Goal: Task Accomplishment & Management: Manage account settings

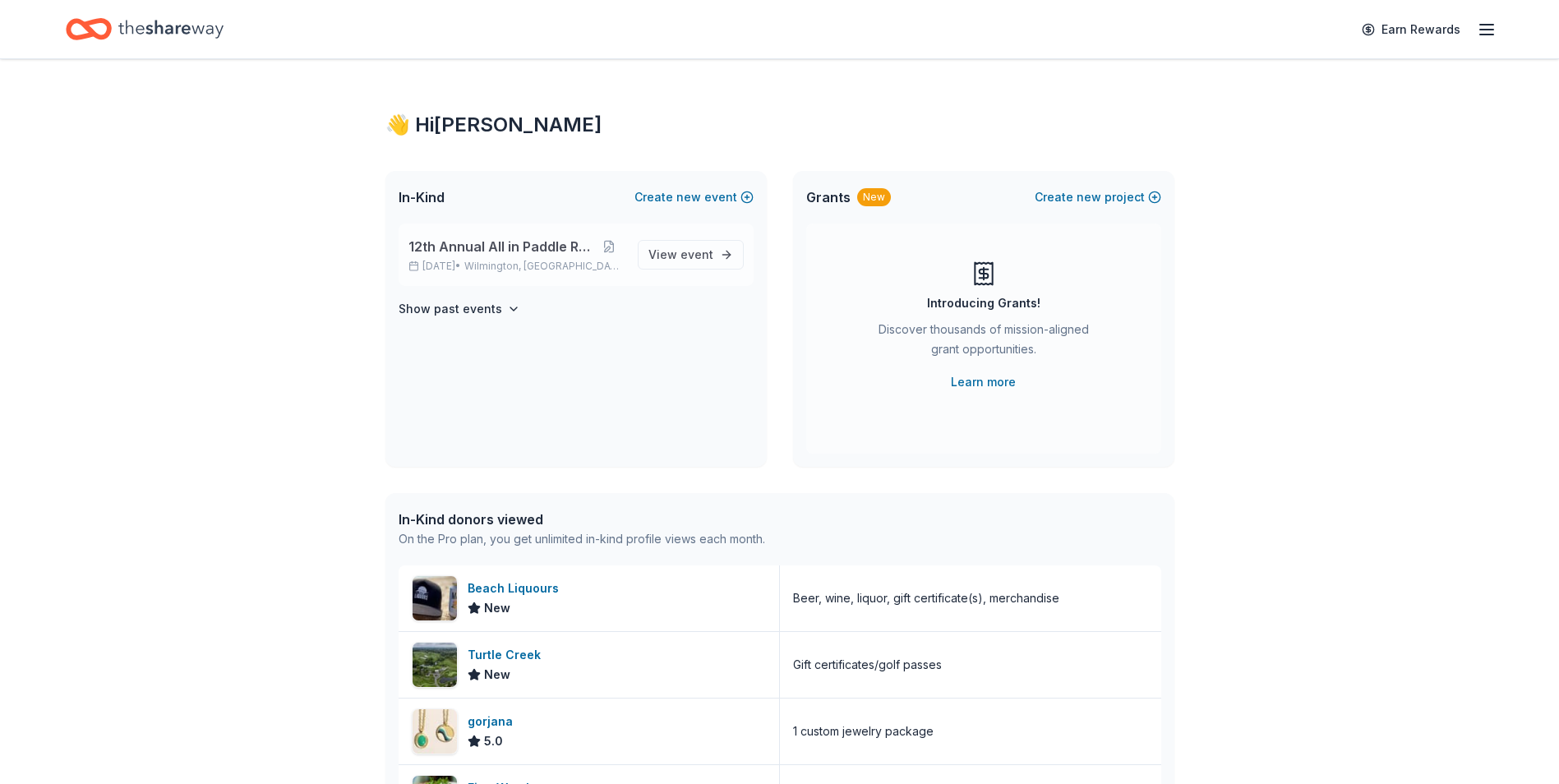
click at [508, 259] on span "Wilmington, [GEOGRAPHIC_DATA]" at bounding box center [544, 266] width 160 height 13
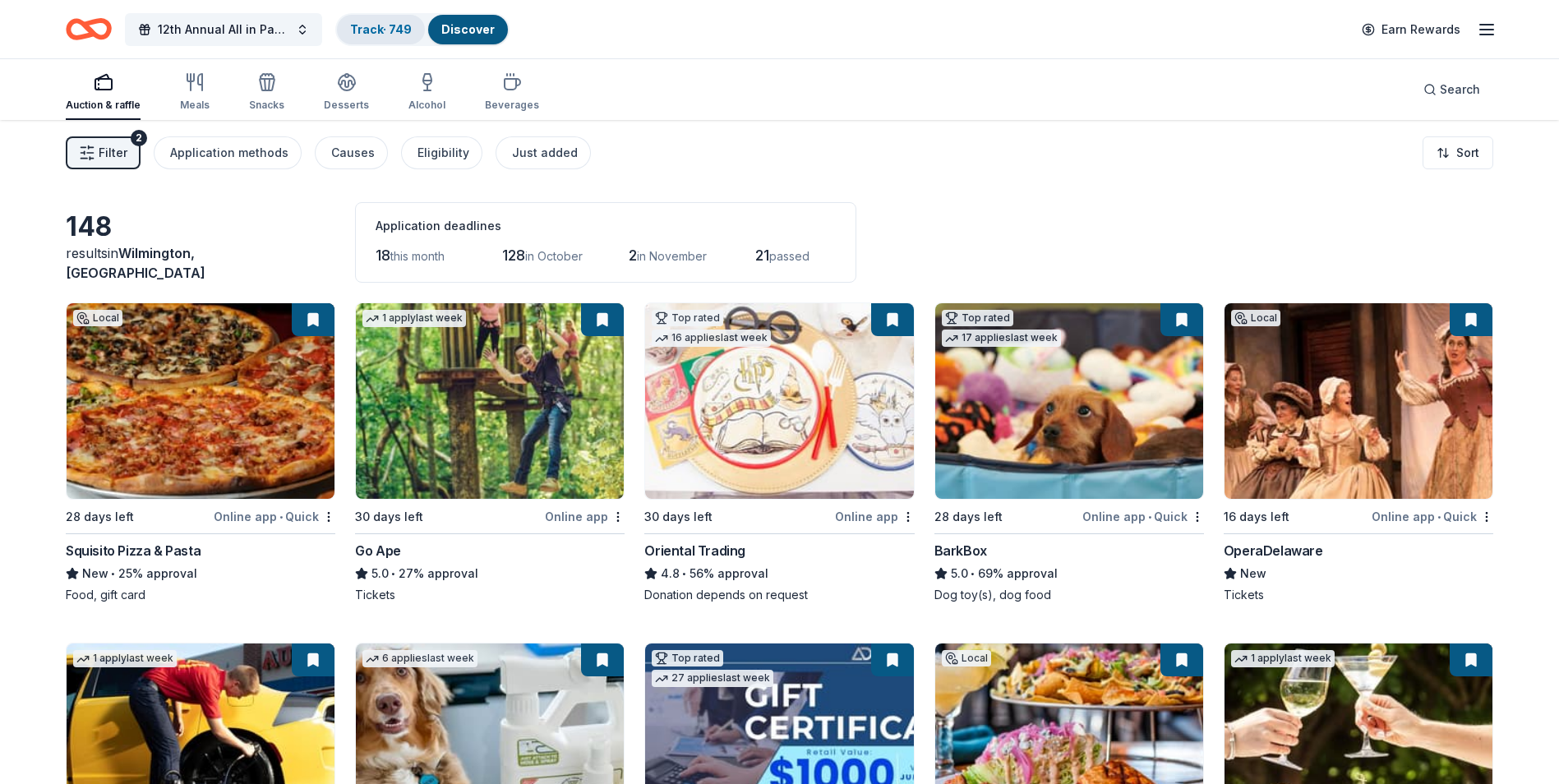
click at [368, 33] on link "Track · 749" at bounding box center [381, 28] width 61 height 14
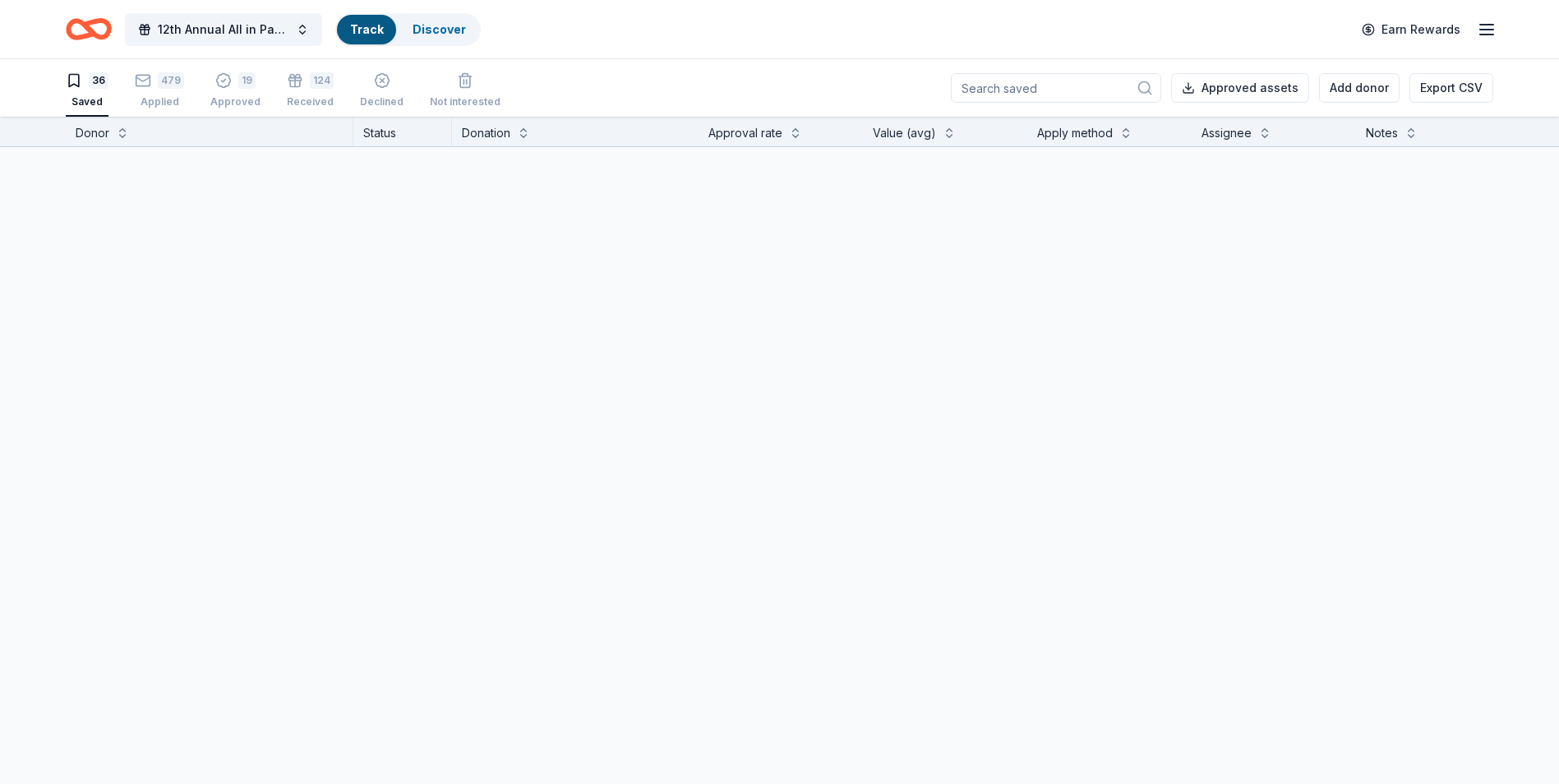
scroll to position [1, 0]
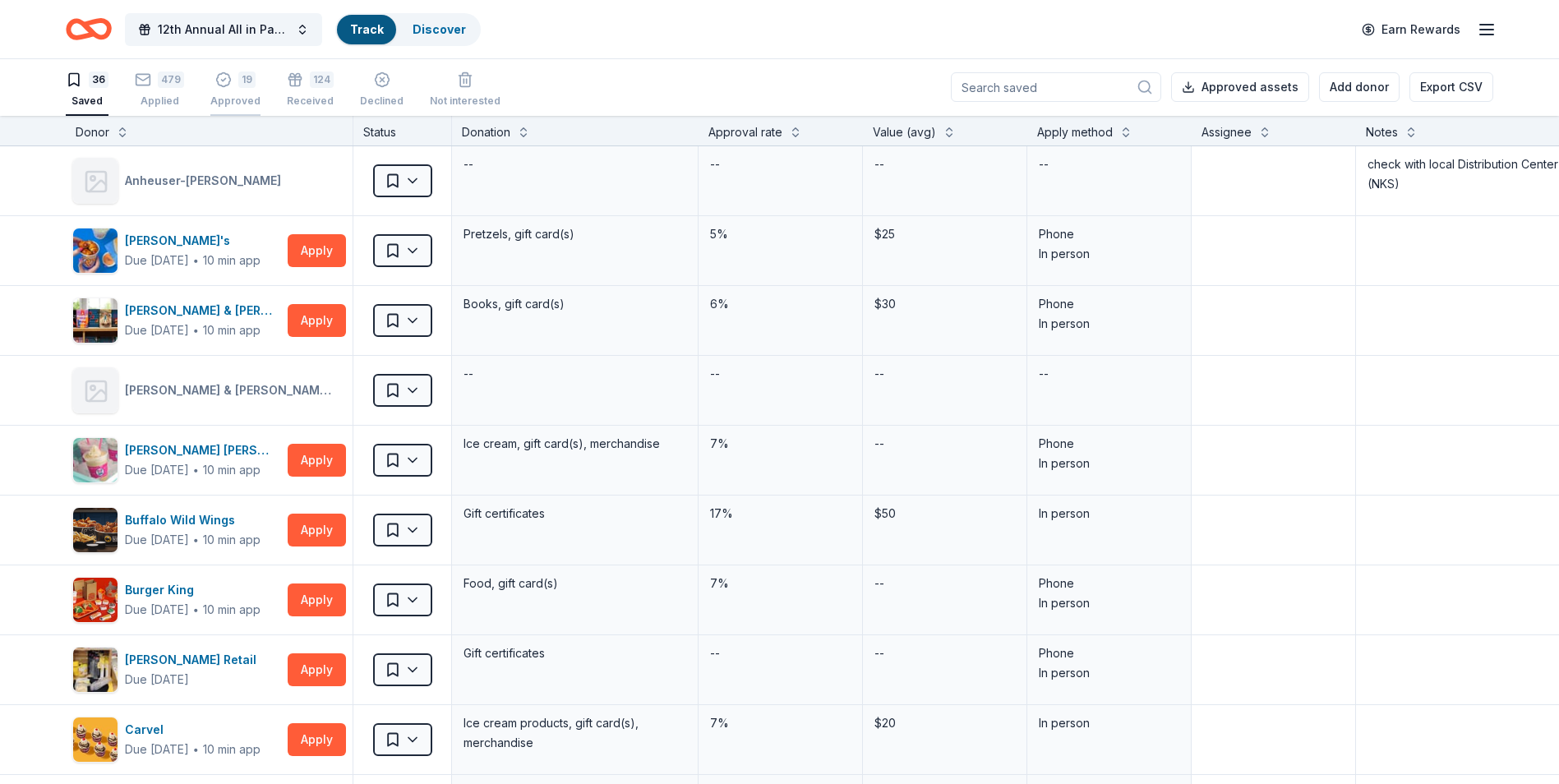
click at [226, 95] on div "Approved" at bounding box center [235, 101] width 50 height 13
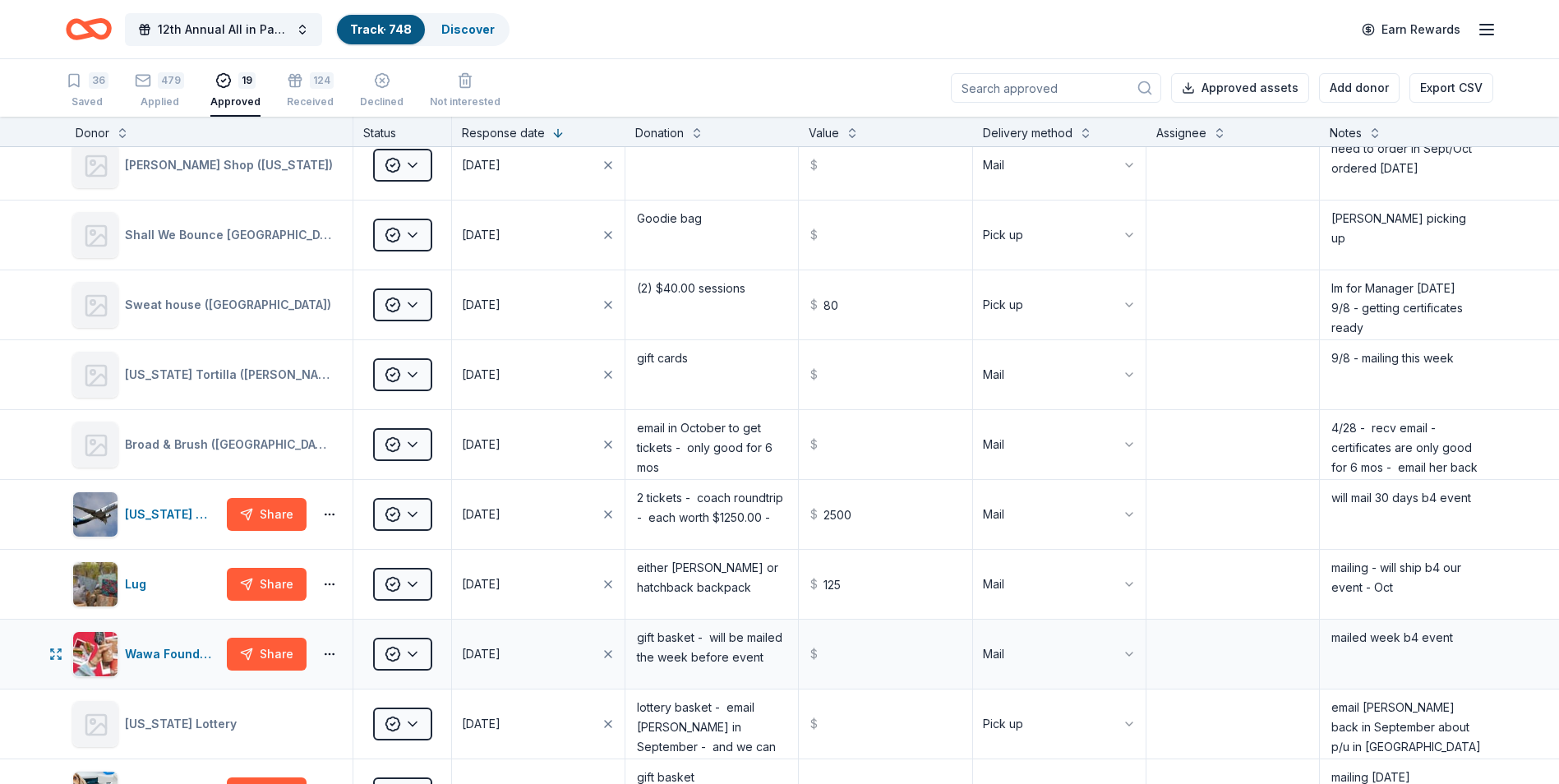
scroll to position [657, 0]
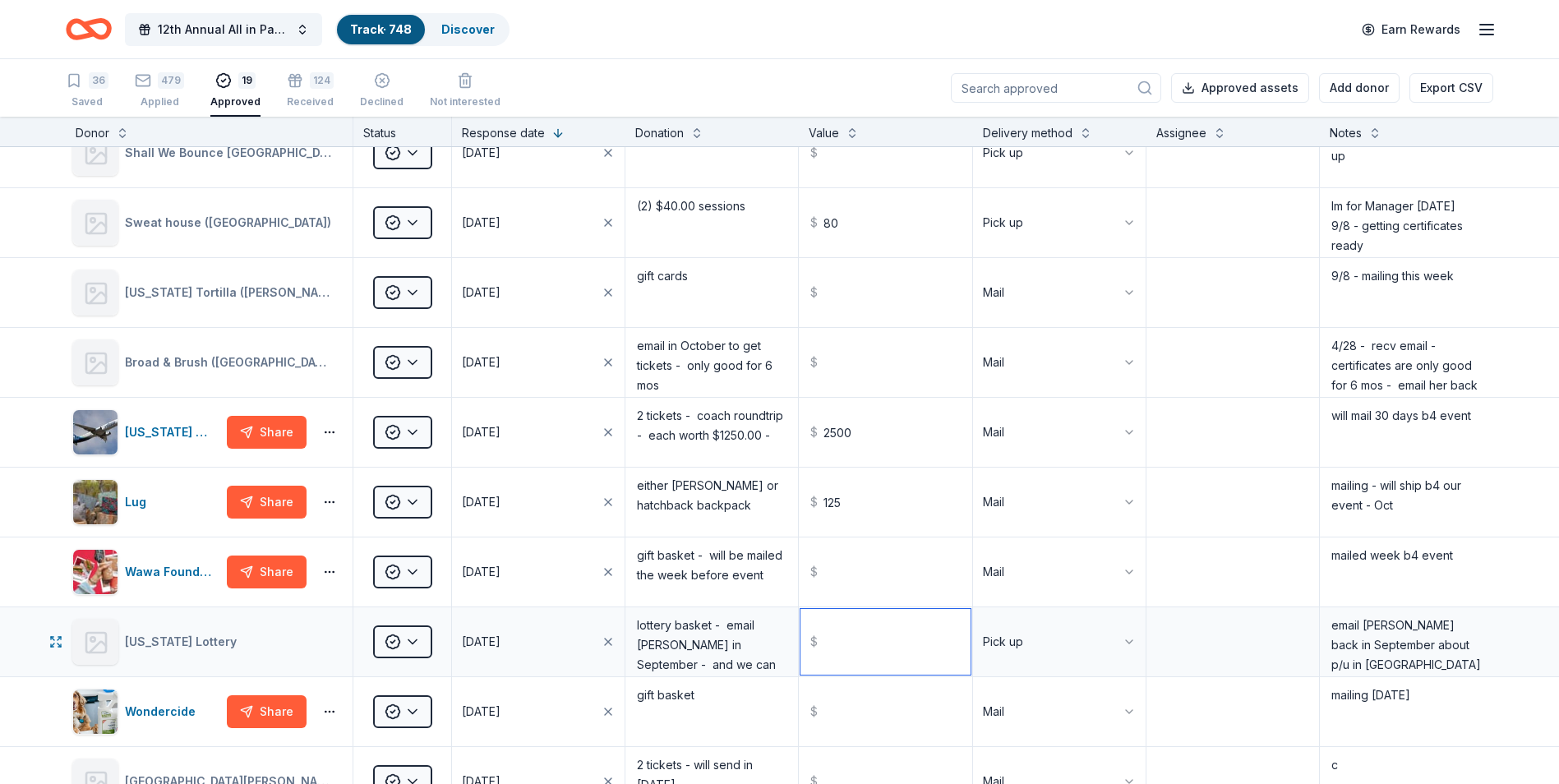
click at [866, 645] on input "text" at bounding box center [885, 642] width 170 height 66
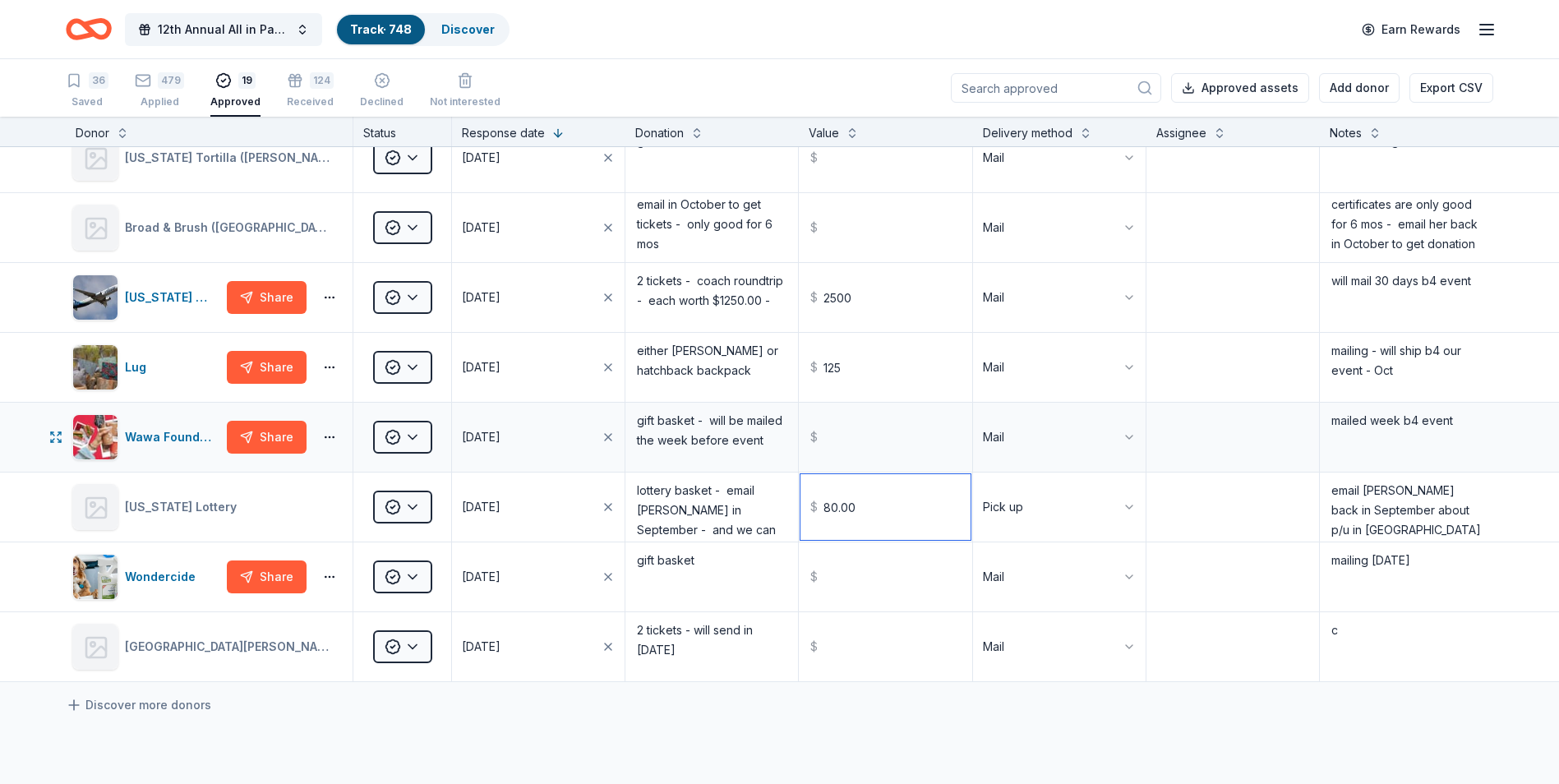
scroll to position [822, 0]
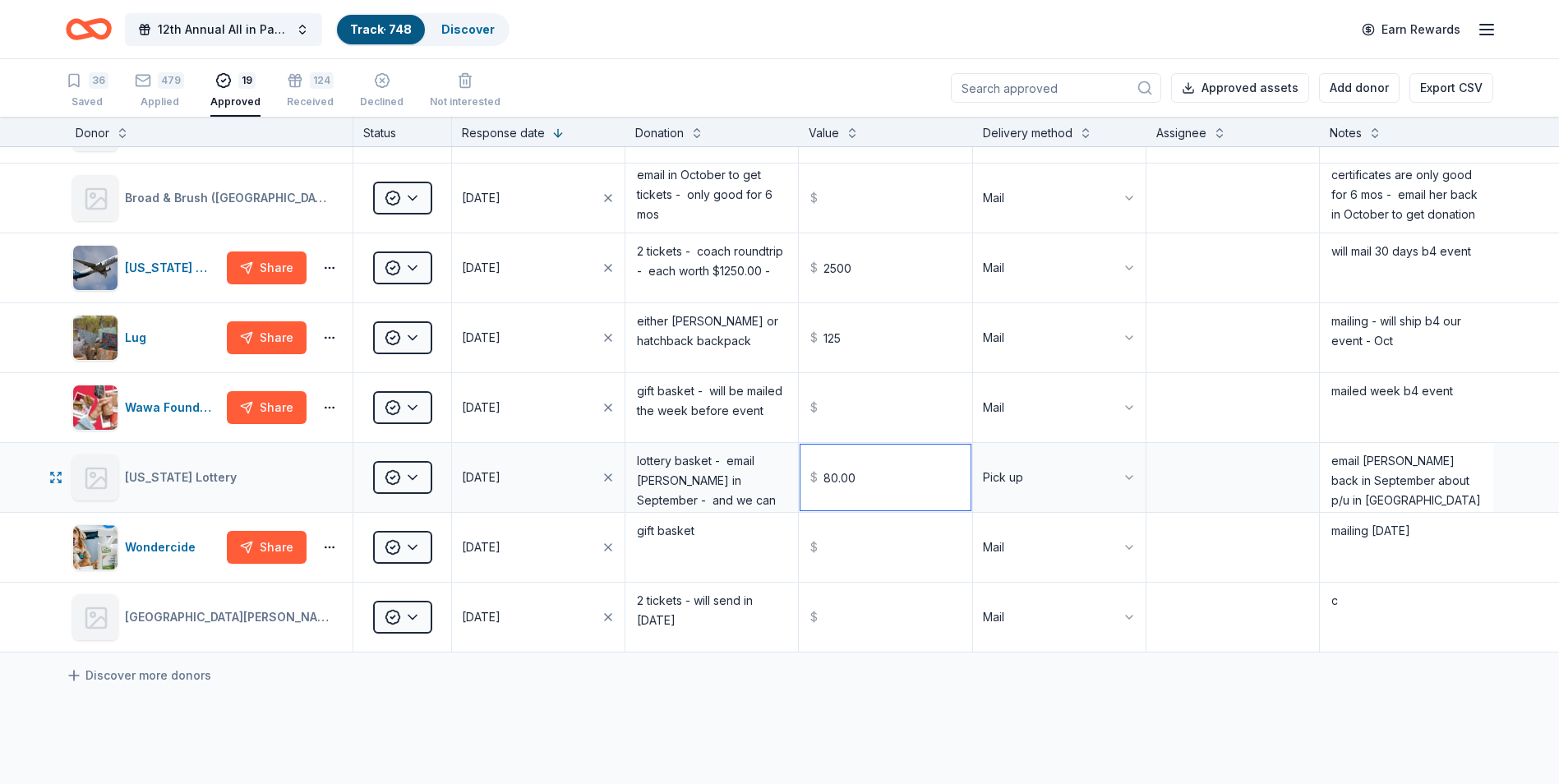
type input "80.00"
click at [1379, 502] on textarea "email [PERSON_NAME] back in September about p/u in [GEOGRAPHIC_DATA] 9/8 - putt…" at bounding box center [1406, 478] width 170 height 66
type textarea "email [PERSON_NAME] back in September about p/u in [GEOGRAPHIC_DATA] 9/11 - [PE…"
click at [1466, 411] on textarea "mailed week b4 event" at bounding box center [1406, 408] width 170 height 66
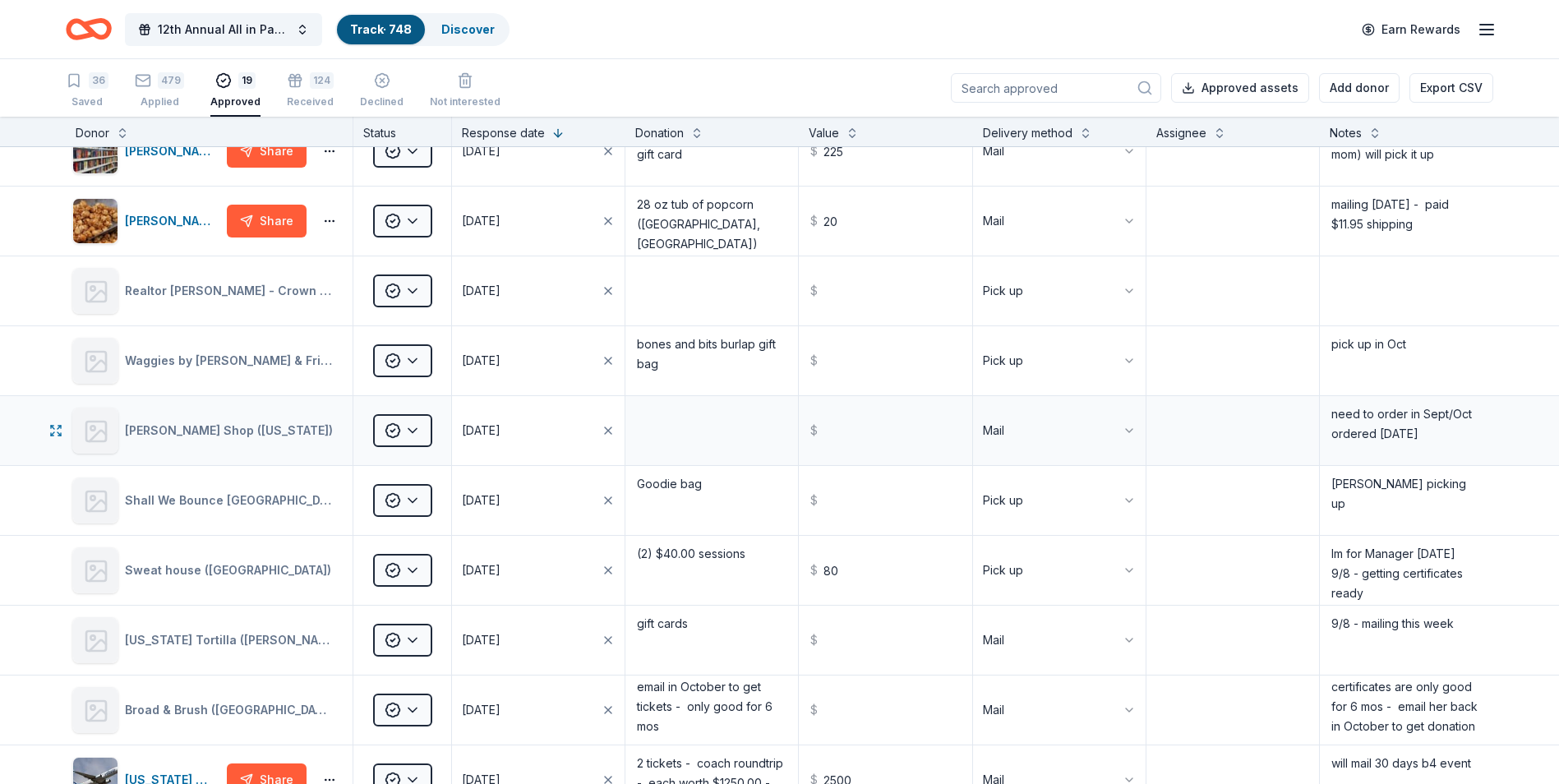
scroll to position [328, 0]
